Goal: Information Seeking & Learning: Learn about a topic

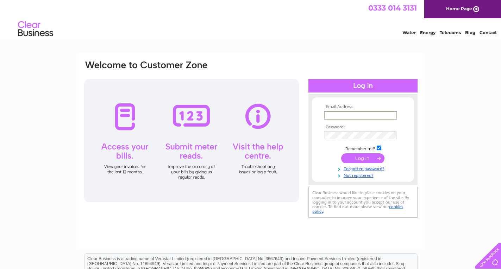
click at [348, 115] on input "text" at bounding box center [360, 115] width 73 height 8
type input "[EMAIL_ADDRESS][DOMAIN_NAME]"
click at [341, 153] on input "submit" at bounding box center [362, 158] width 43 height 10
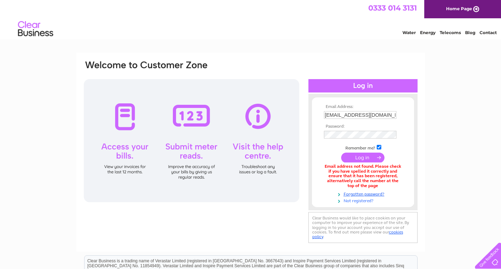
click at [361, 201] on link "Not registered?" at bounding box center [364, 200] width 80 height 7
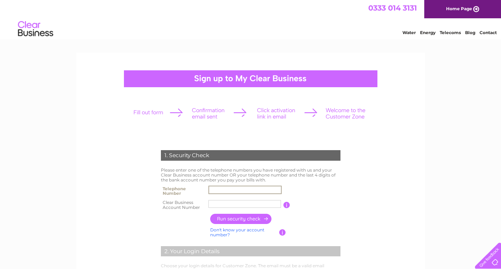
click at [262, 191] on input "text" at bounding box center [244, 190] width 73 height 8
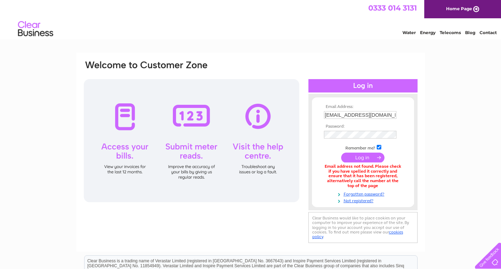
click at [394, 114] on input "[EMAIL_ADDRESS][DOMAIN_NAME]" at bounding box center [360, 115] width 72 height 8
type input "b"
click at [394, 114] on input "text" at bounding box center [360, 115] width 73 height 8
click at [387, 115] on input "sajidali73@hotmail.co.uk" at bounding box center [360, 115] width 73 height 8
type input "s"
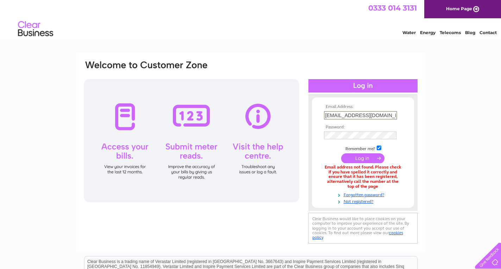
click at [368, 114] on input "bbqkings183@gmial.com" at bounding box center [360, 115] width 73 height 8
type input "bbqkings183@gmail.com"
click at [341, 153] on input "submit" at bounding box center [362, 158] width 43 height 10
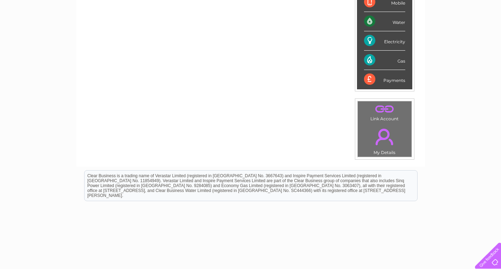
scroll to position [167, 0]
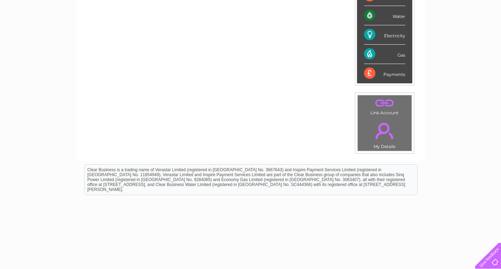
click at [393, 110] on td ". Link Account" at bounding box center [384, 106] width 55 height 22
click at [384, 101] on link "." at bounding box center [384, 103] width 50 height 12
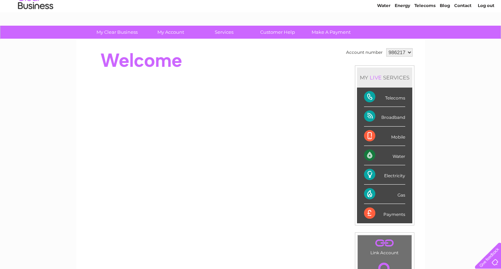
click at [368, 115] on div "Broadband" at bounding box center [384, 116] width 41 height 19
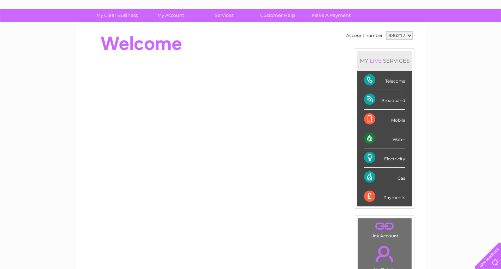
click at [370, 118] on div "Mobile" at bounding box center [384, 119] width 41 height 19
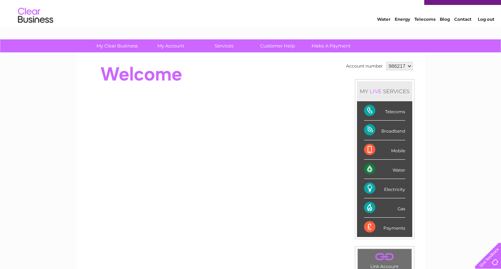
scroll to position [0, 0]
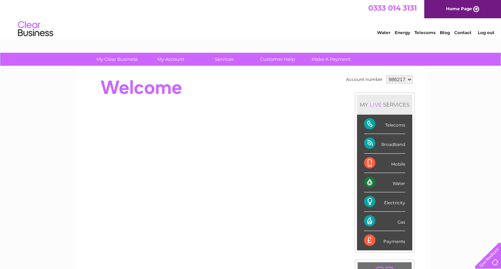
click at [491, 258] on div at bounding box center [486, 254] width 29 height 29
click at [270, 63] on link "Customer Help" at bounding box center [277, 59] width 58 height 13
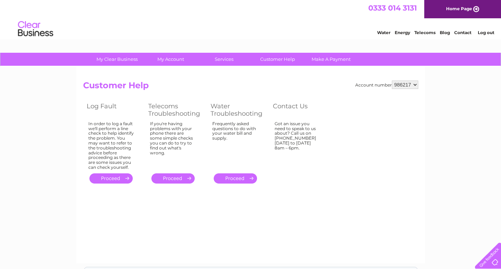
click at [173, 178] on link "." at bounding box center [172, 178] width 43 height 10
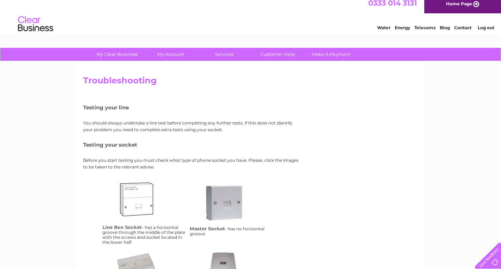
scroll to position [4, 0]
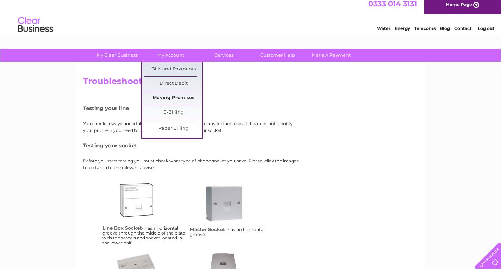
click at [183, 97] on link "Moving Premises" at bounding box center [173, 98] width 58 height 14
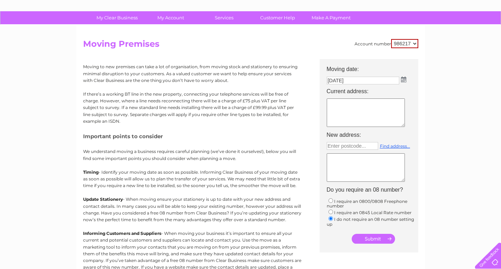
scroll to position [40, 0]
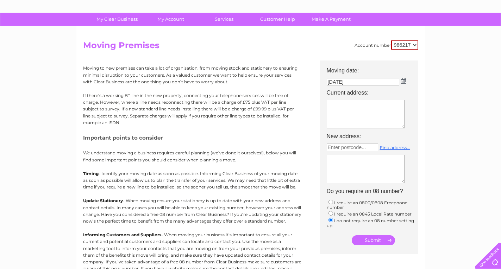
click at [348, 107] on textarea at bounding box center [366, 114] width 78 height 29
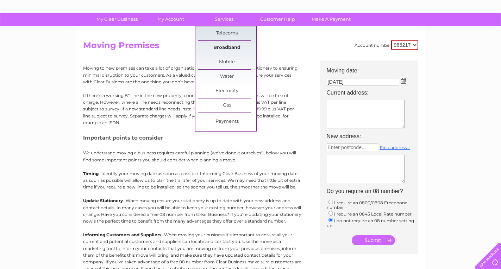
click at [227, 44] on link "Broadband" at bounding box center [227, 48] width 58 height 14
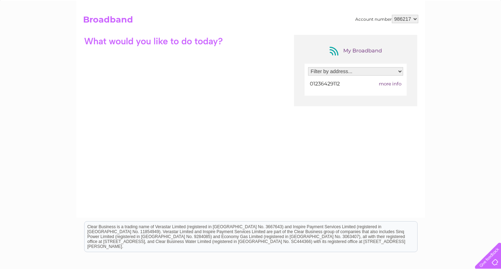
scroll to position [66, 0]
click at [385, 91] on div "Filter by address... [STREET_ADDRESS] 01236429112 more info" at bounding box center [355, 79] width 102 height 32
click at [393, 72] on select "Filter by address... [STREET_ADDRESS]" at bounding box center [355, 71] width 95 height 8
select select "2092035"
click at [308, 67] on select "Filter by address... 183 Bank Street, Coatbridge, Lanarkshire, ML5 1HA" at bounding box center [355, 71] width 95 height 8
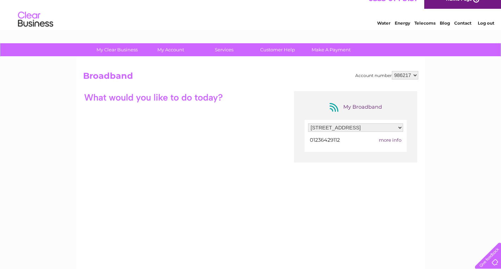
scroll to position [0, 0]
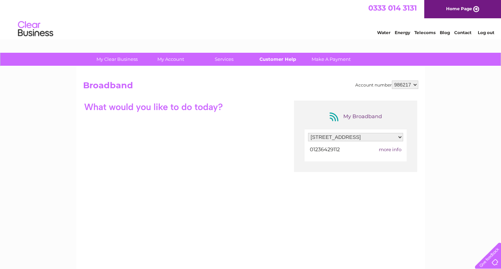
click at [288, 59] on link "Customer Help" at bounding box center [277, 59] width 58 height 13
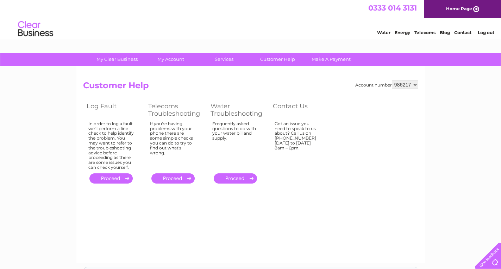
click at [118, 177] on link "." at bounding box center [110, 178] width 43 height 10
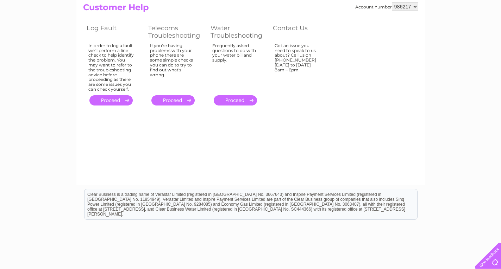
scroll to position [78, 0]
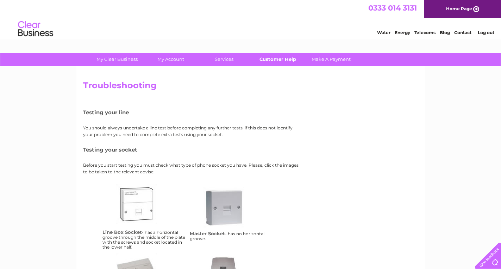
click at [272, 58] on link "Customer Help" at bounding box center [277, 59] width 58 height 13
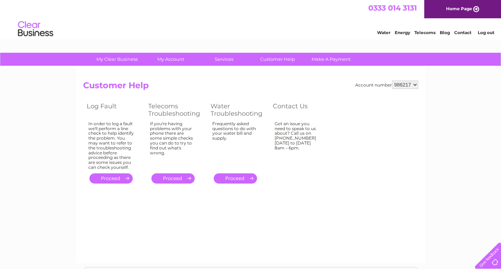
click at [489, 33] on link "Log out" at bounding box center [486, 32] width 17 height 5
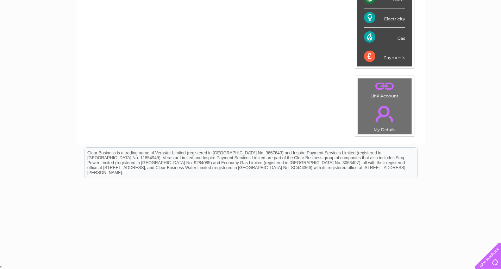
scroll to position [184, 0]
click at [490, 258] on div at bounding box center [486, 254] width 29 height 29
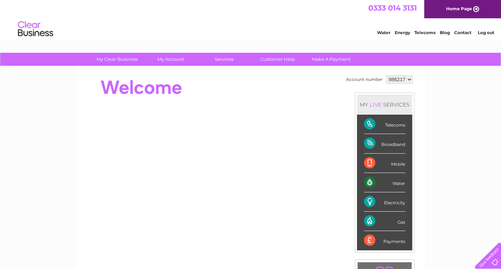
click at [460, 32] on link "Contact" at bounding box center [462, 32] width 17 height 5
